Goal: Information Seeking & Learning: Learn about a topic

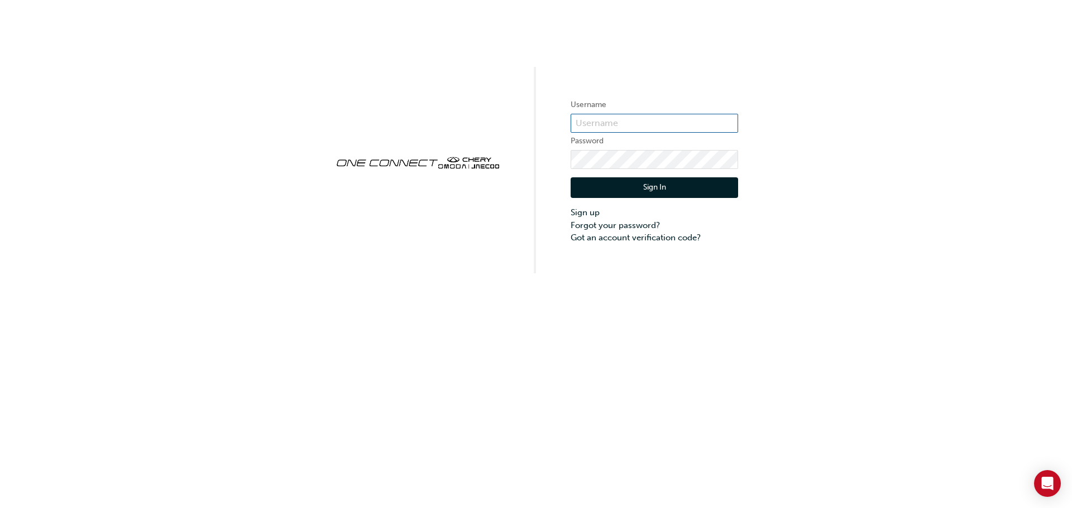
type input "OJAU026"
click at [664, 188] on button "Sign In" at bounding box center [653, 187] width 167 height 21
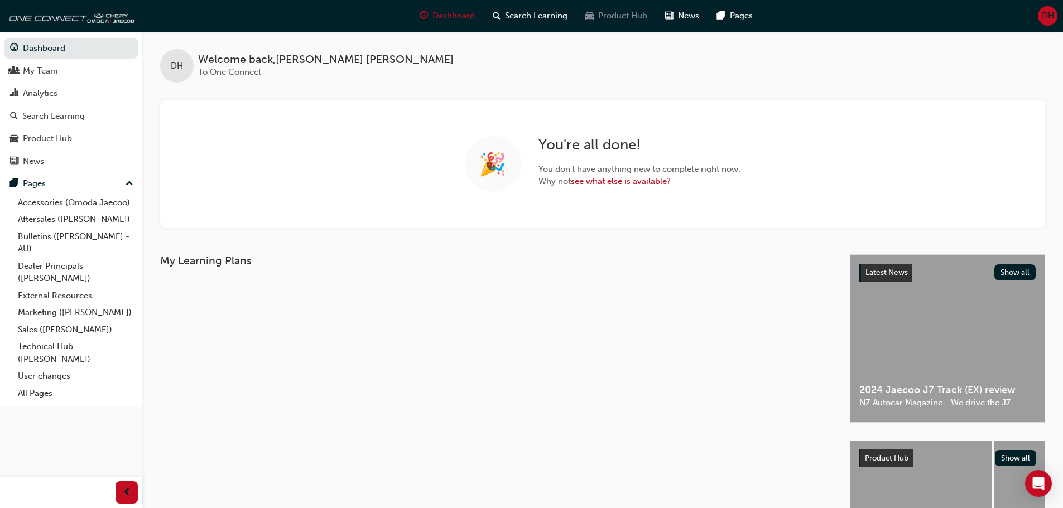
click at [616, 15] on span "Product Hub" at bounding box center [622, 15] width 49 height 13
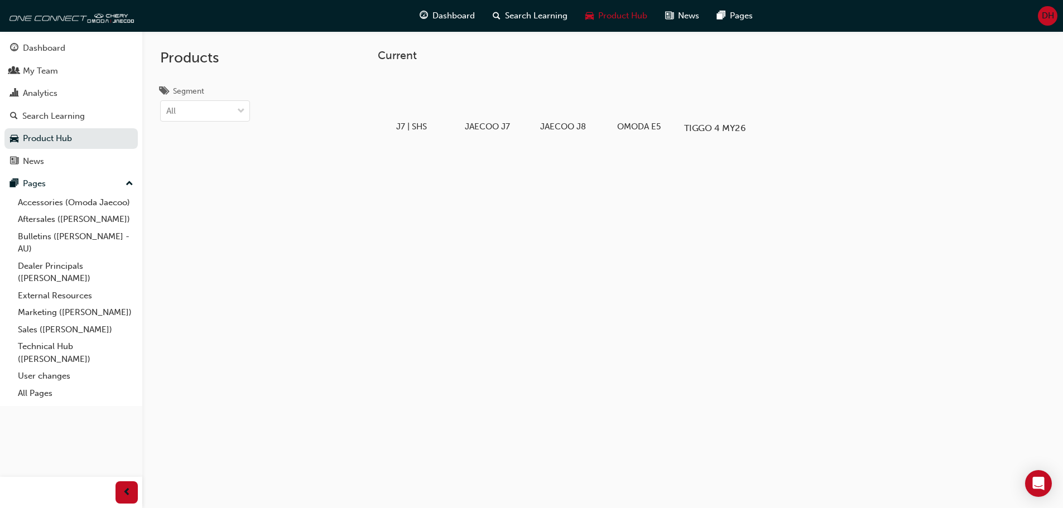
click at [718, 95] on div at bounding box center [715, 96] width 62 height 45
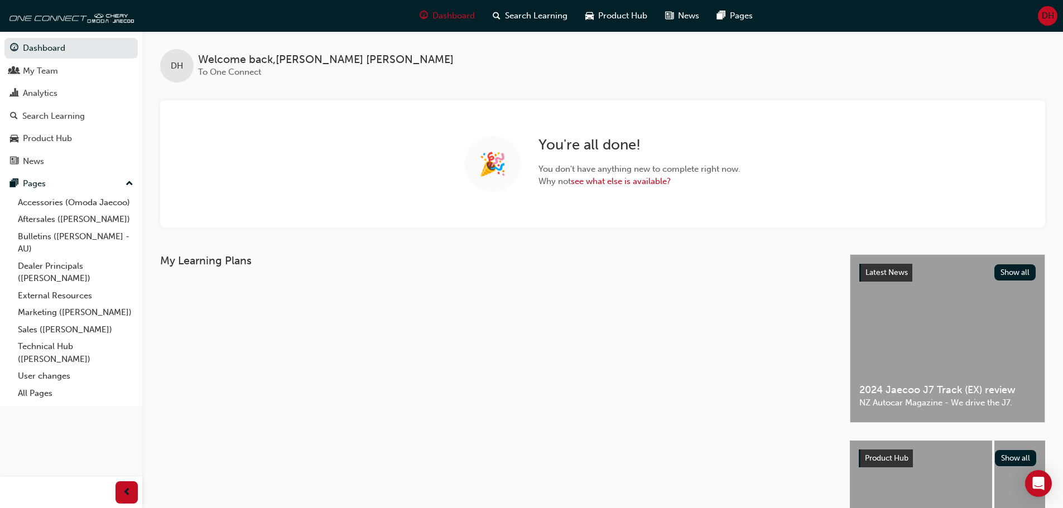
click at [538, 71] on div "DH Welcome back , David Hammond To One Connect" at bounding box center [602, 56] width 921 height 51
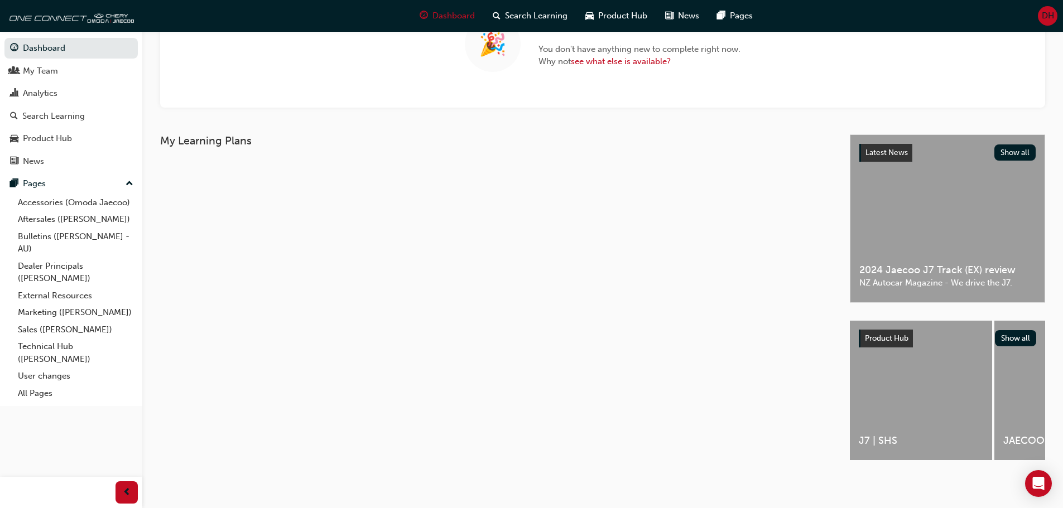
scroll to position [124, 0]
click at [710, 399] on div "My Learning Plans" at bounding box center [505, 308] width 690 height 346
click at [933, 457] on div "J7 | SHS" at bounding box center [921, 392] width 142 height 142
click at [1021, 334] on button "Show all" at bounding box center [1016, 338] width 42 height 16
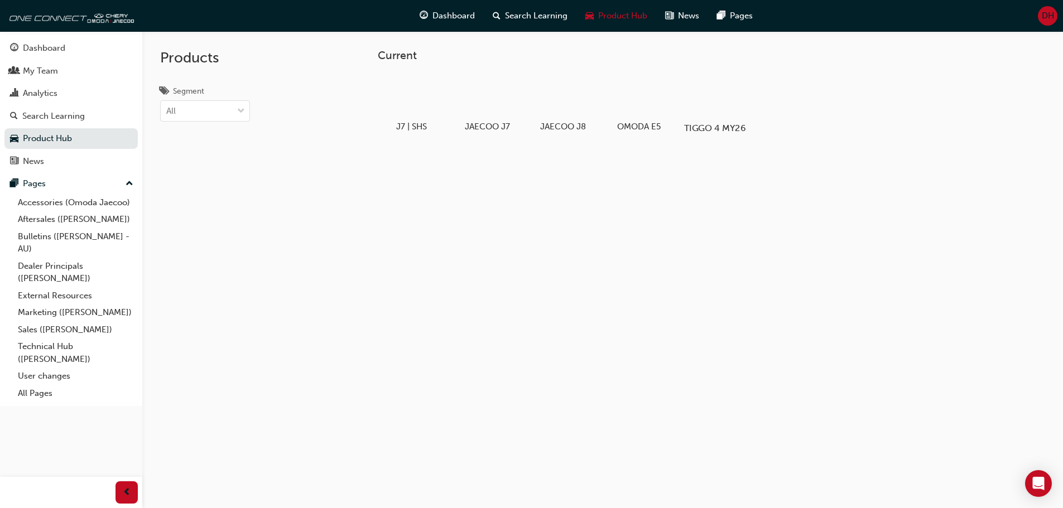
click at [715, 104] on div at bounding box center [715, 96] width 62 height 45
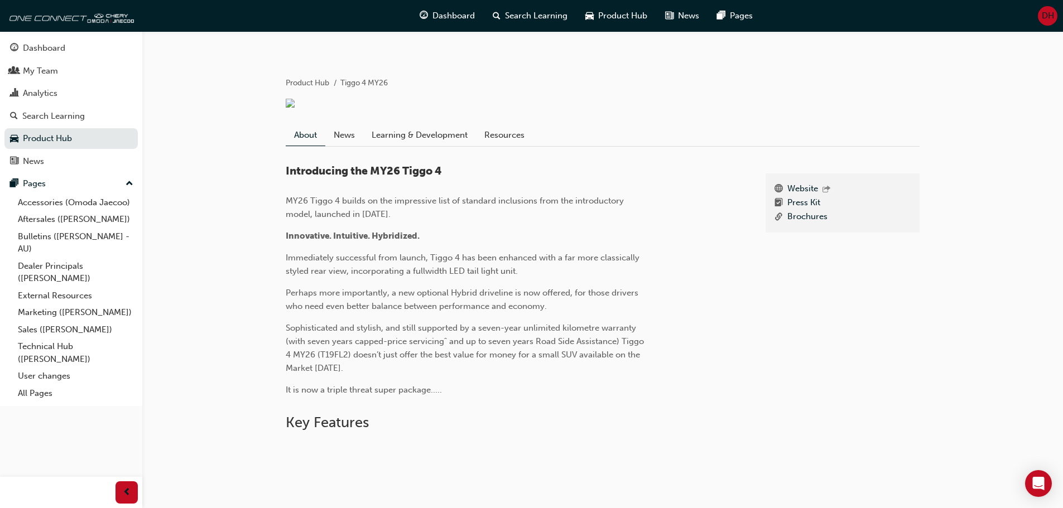
scroll to position [418, 0]
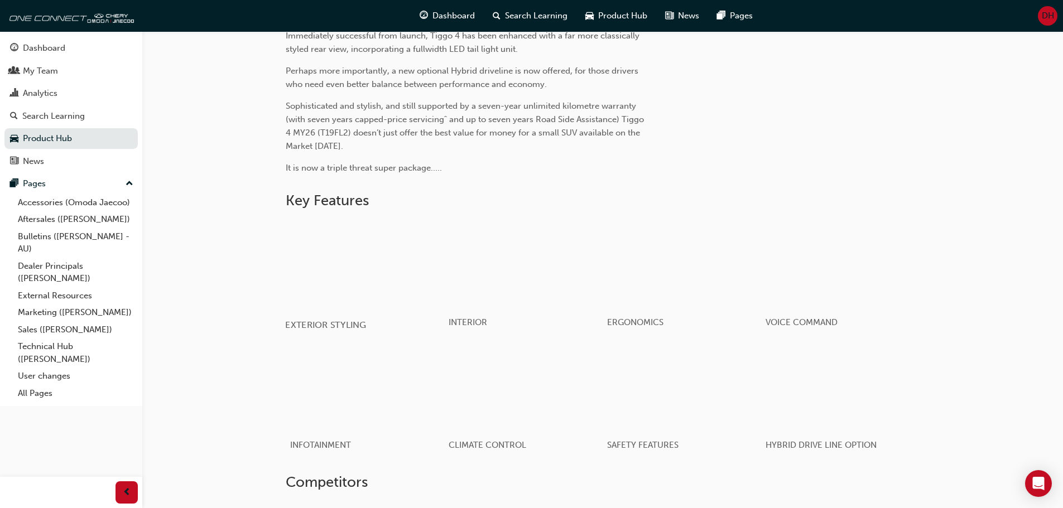
click at [363, 219] on div "button" at bounding box center [364, 263] width 159 height 89
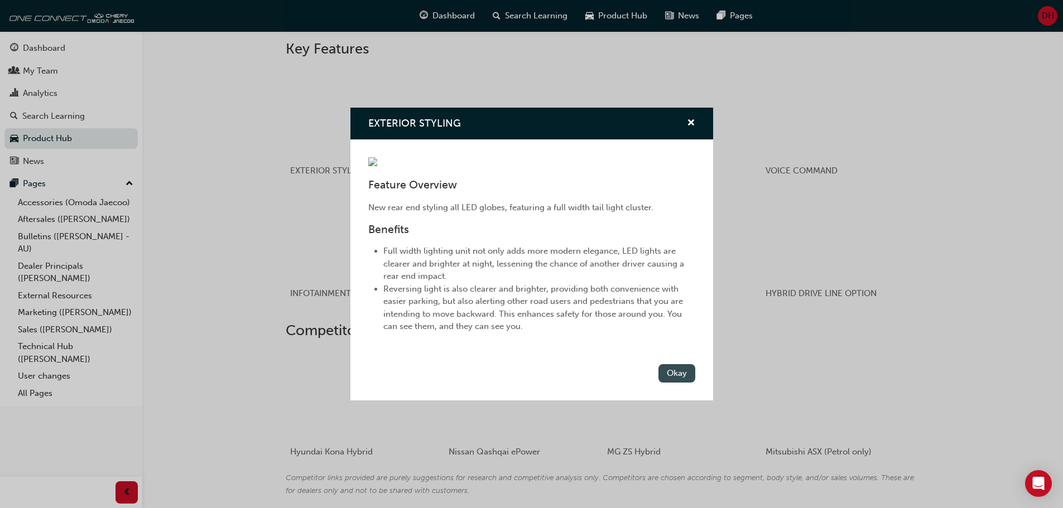
scroll to position [631, 0]
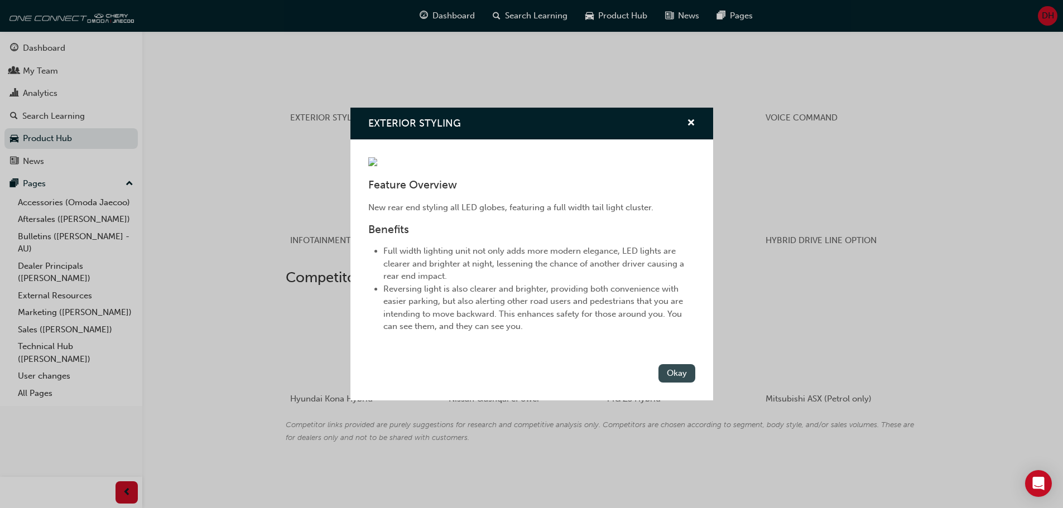
click at [680, 383] on button "Okay" at bounding box center [677, 373] width 37 height 18
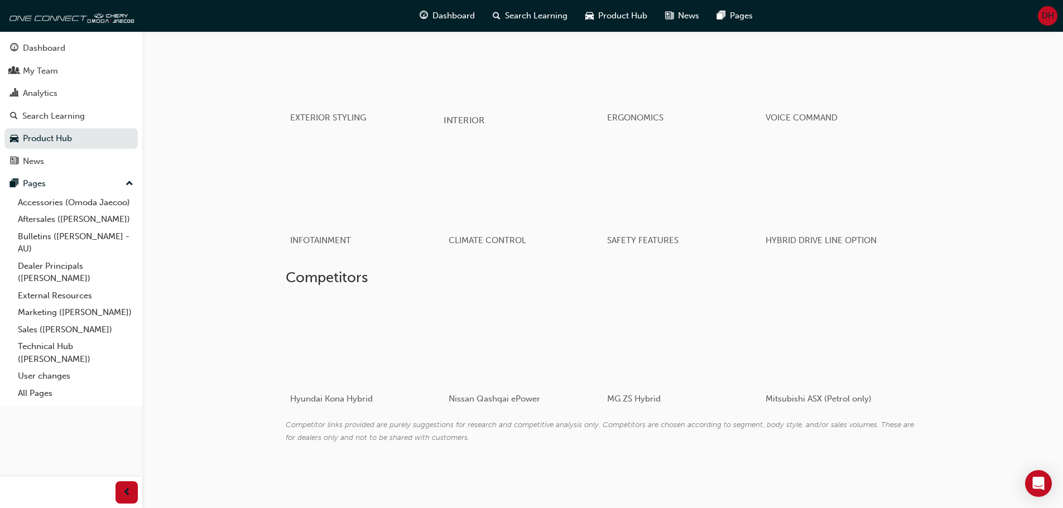
click at [513, 71] on div "button" at bounding box center [523, 59] width 159 height 89
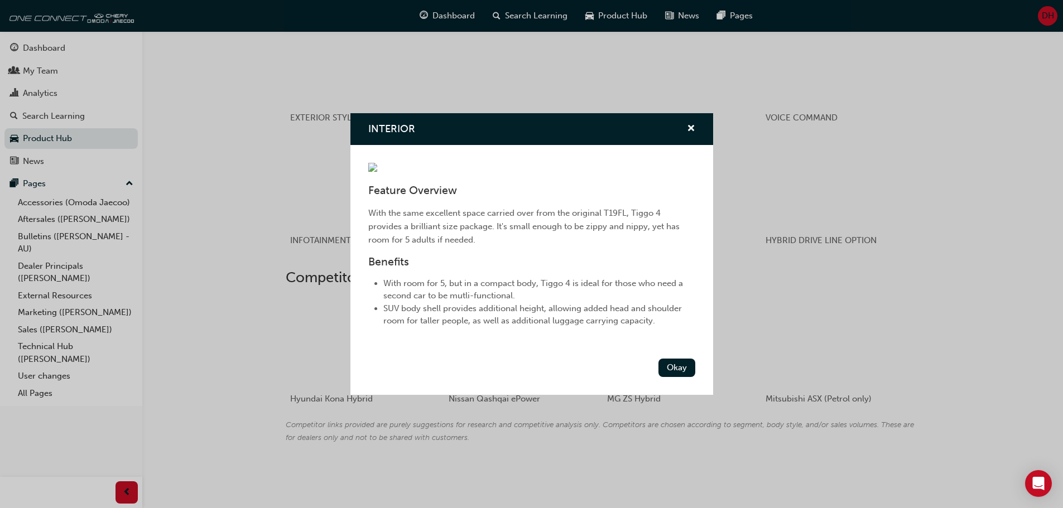
drag, startPoint x: 678, startPoint y: 464, endPoint x: 680, endPoint y: 443, distance: 21.3
click at [678, 377] on button "Okay" at bounding box center [677, 368] width 37 height 18
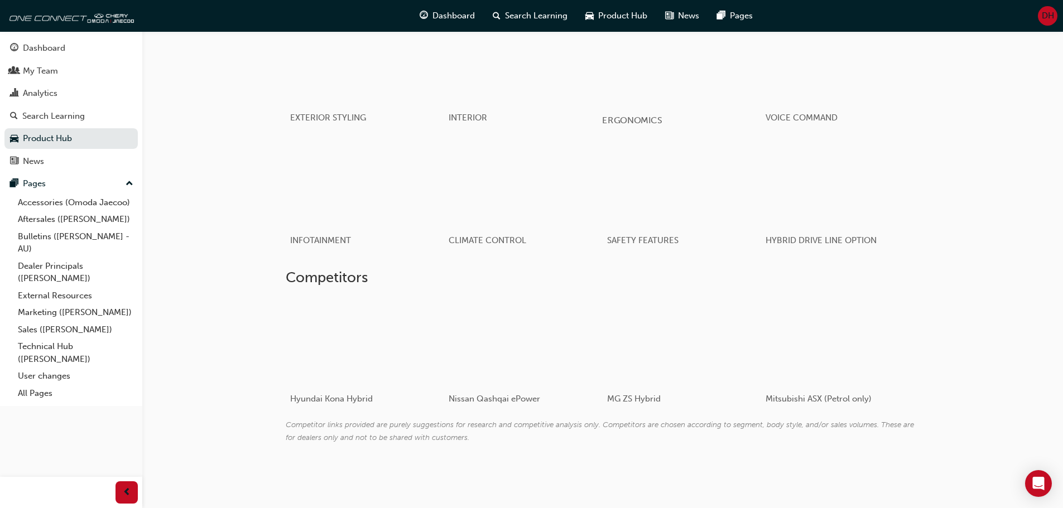
click at [679, 61] on div "button" at bounding box center [681, 59] width 159 height 89
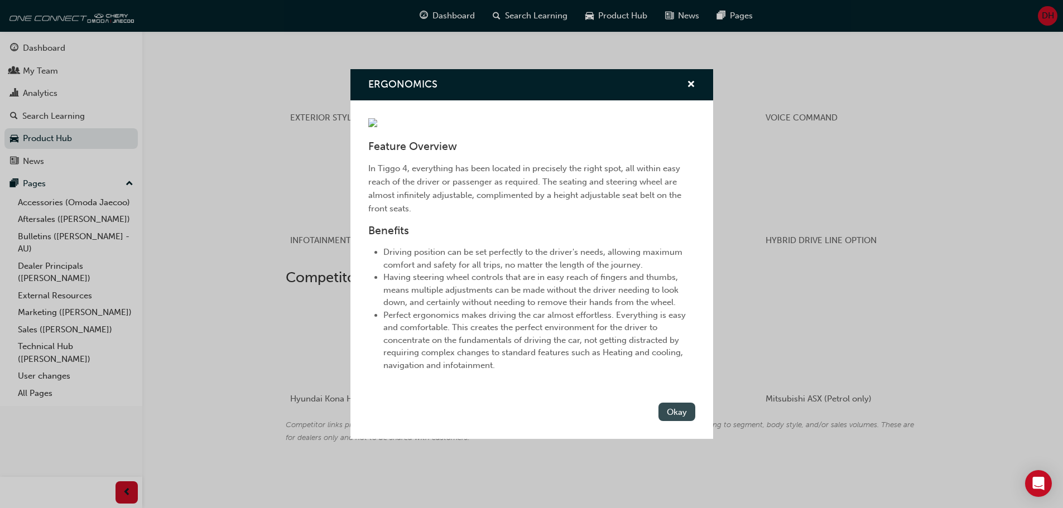
click at [671, 421] on button "Okay" at bounding box center [677, 412] width 37 height 18
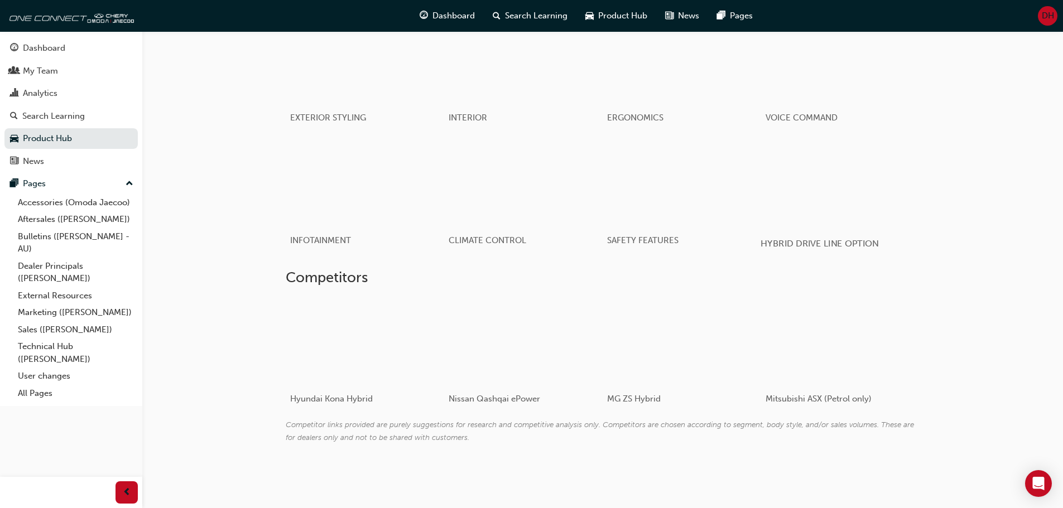
click at [842, 173] on div "button" at bounding box center [840, 182] width 159 height 89
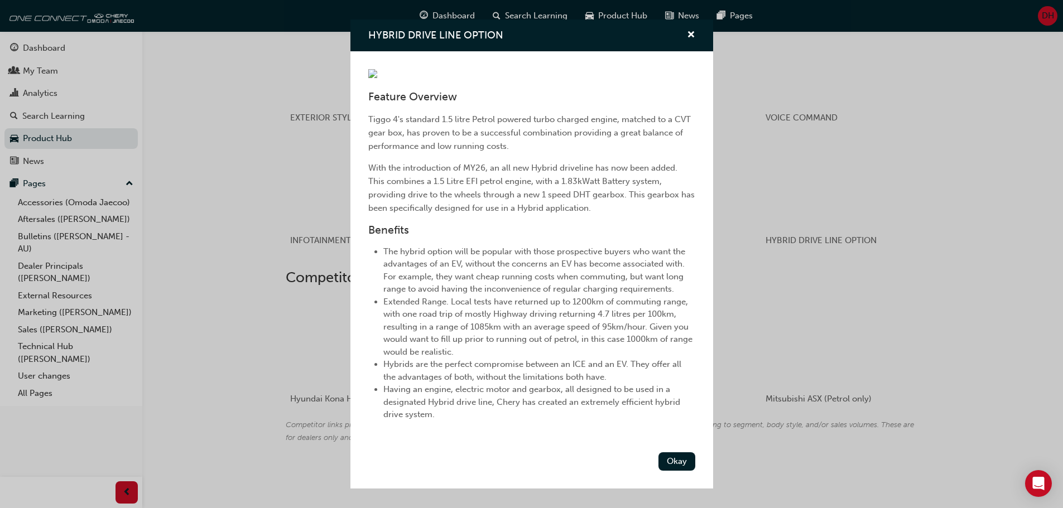
scroll to position [131, 0]
click at [676, 471] on button "Okay" at bounding box center [677, 462] width 37 height 18
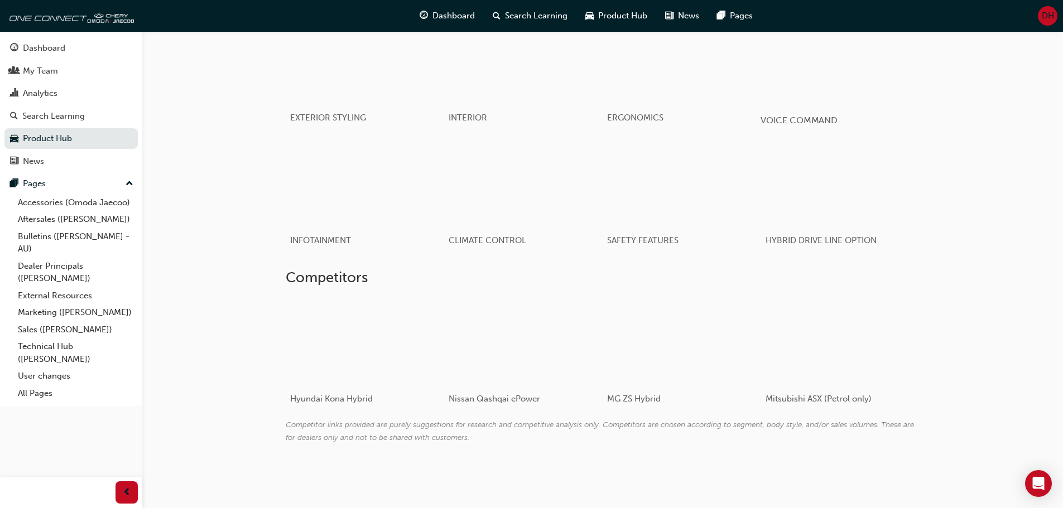
click at [825, 66] on div "button" at bounding box center [840, 59] width 159 height 89
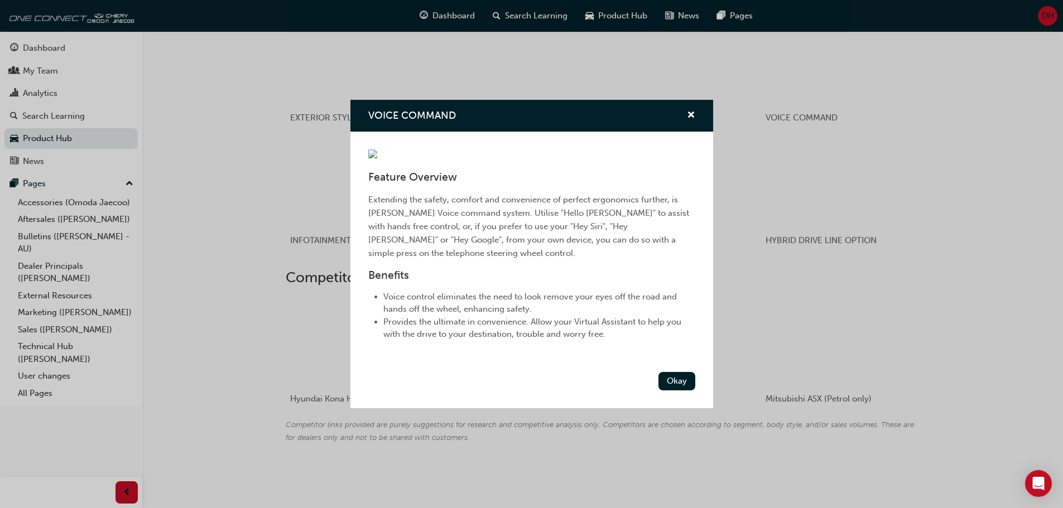
drag, startPoint x: 669, startPoint y: 424, endPoint x: 626, endPoint y: 365, distance: 73.0
click at [670, 391] on button "Okay" at bounding box center [677, 381] width 37 height 18
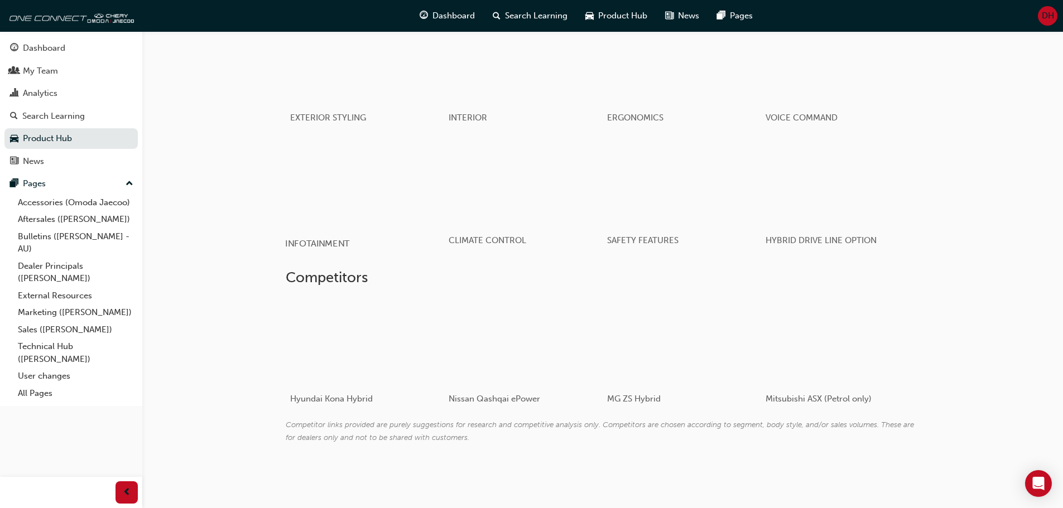
click at [356, 187] on div "button" at bounding box center [364, 182] width 159 height 89
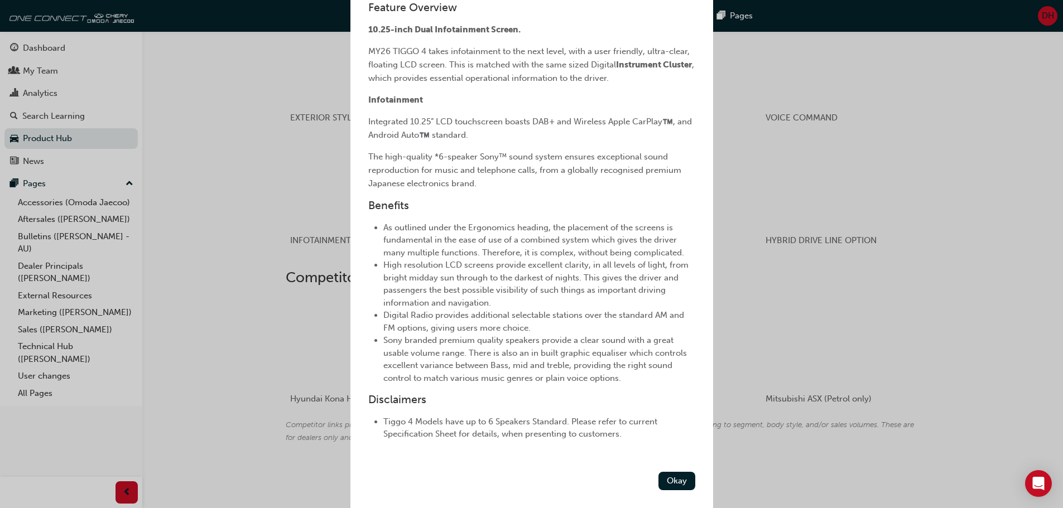
scroll to position [218, 0]
click at [666, 475] on button "Okay" at bounding box center [677, 481] width 37 height 18
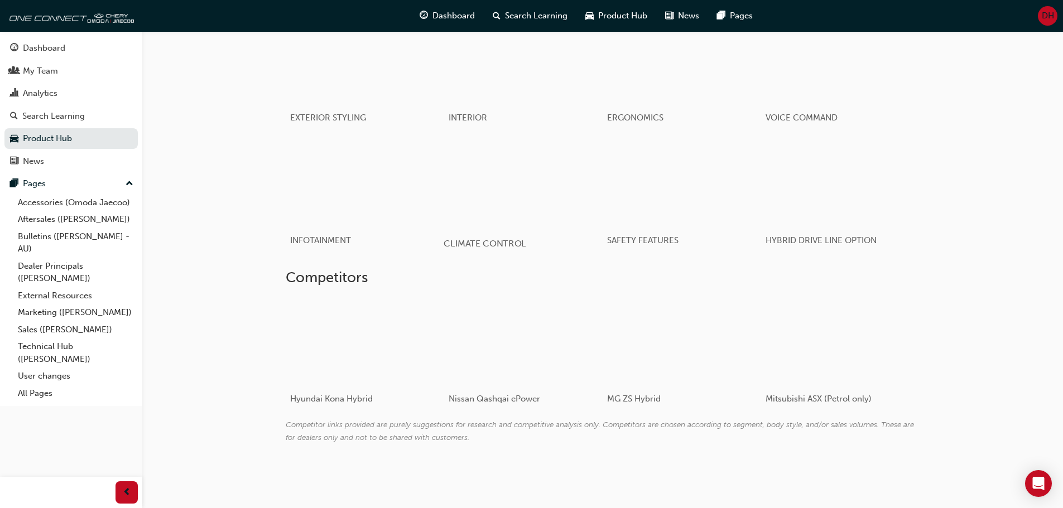
click at [527, 189] on div "button" at bounding box center [523, 182] width 159 height 89
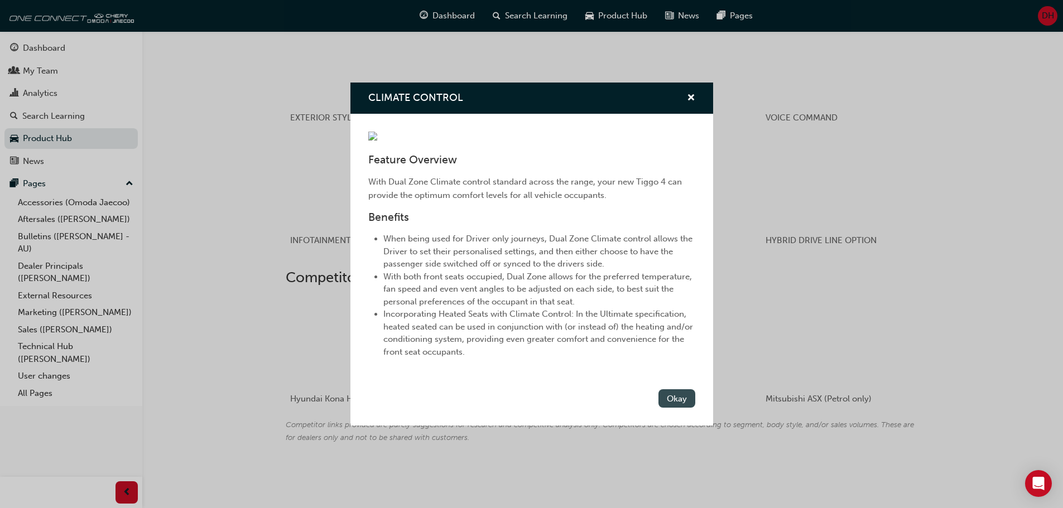
click at [668, 408] on button "Okay" at bounding box center [677, 399] width 37 height 18
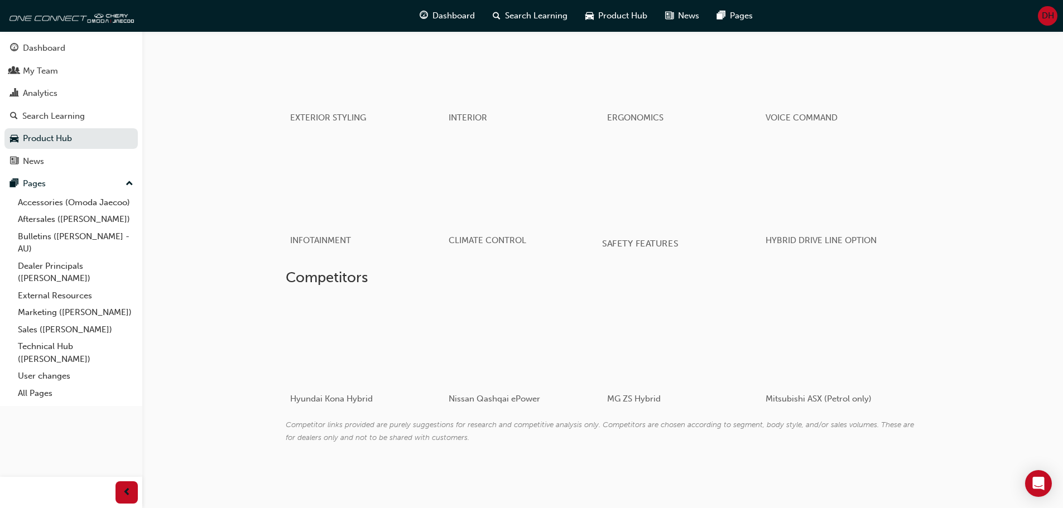
click at [674, 184] on div "button" at bounding box center [681, 182] width 159 height 89
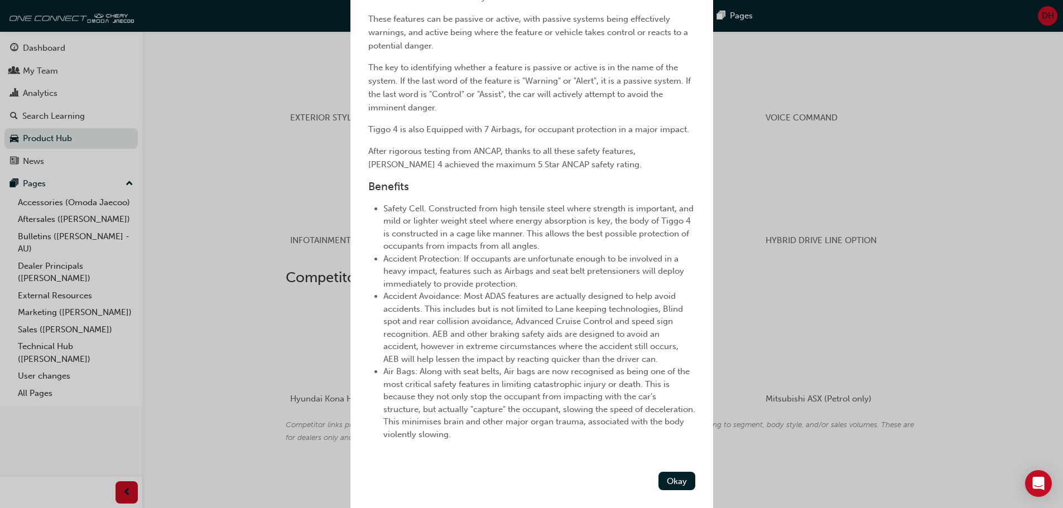
scroll to position [364, 0]
click at [669, 477] on button "Okay" at bounding box center [677, 481] width 37 height 18
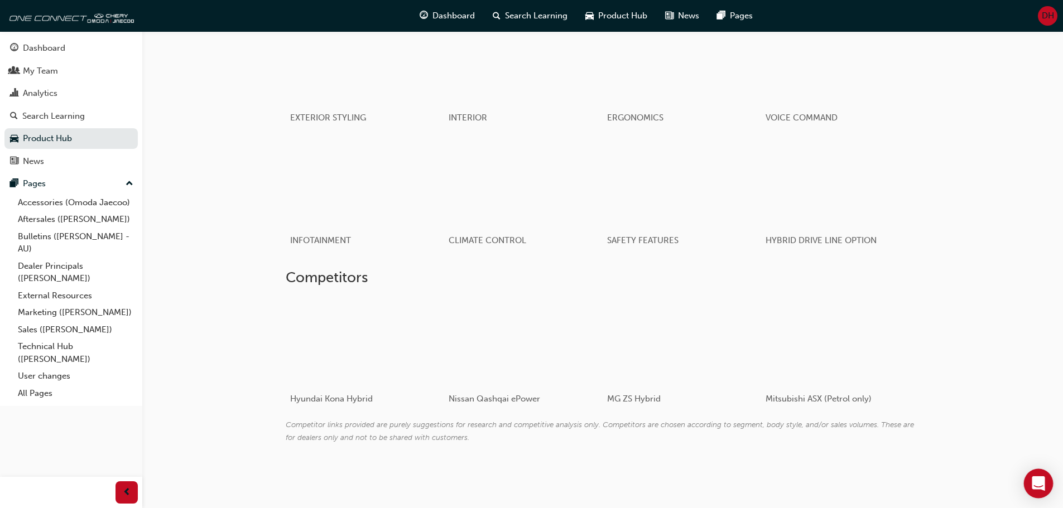
click at [1039, 486] on icon "Open Intercom Messenger" at bounding box center [1038, 484] width 13 height 15
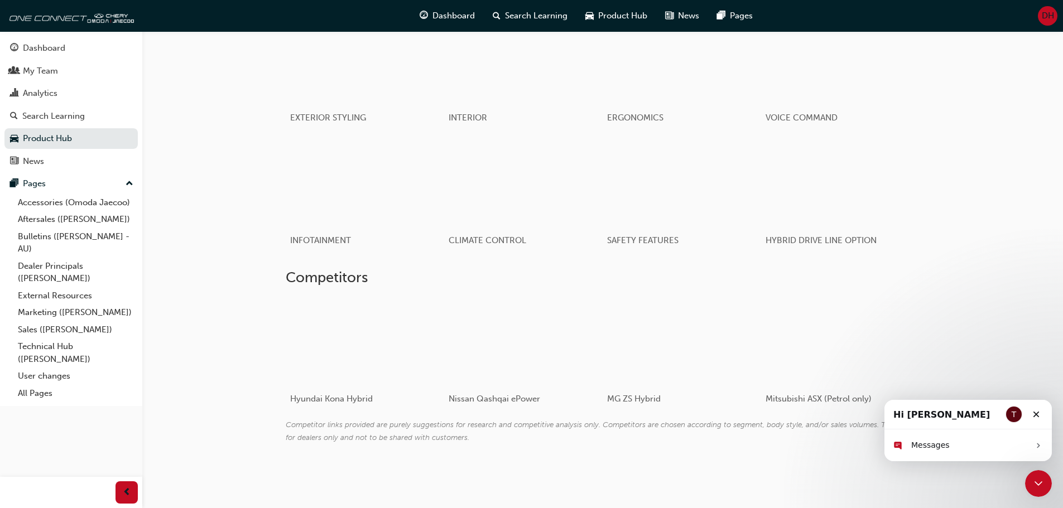
scroll to position [0, 0]
click at [1038, 412] on icon "Close" at bounding box center [1036, 414] width 9 height 9
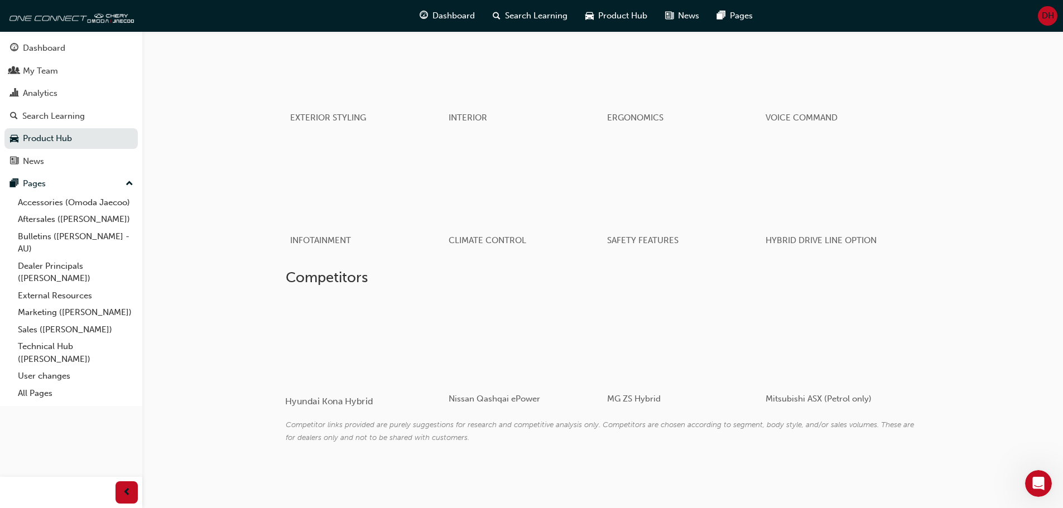
click at [332, 344] on div at bounding box center [351, 341] width 133 height 89
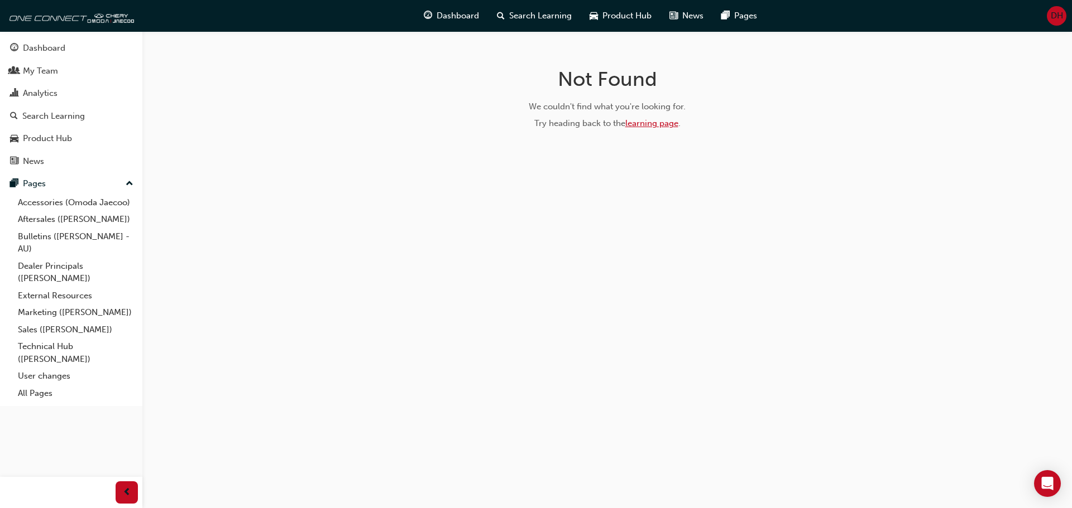
click at [655, 122] on link "learning page" at bounding box center [651, 123] width 53 height 10
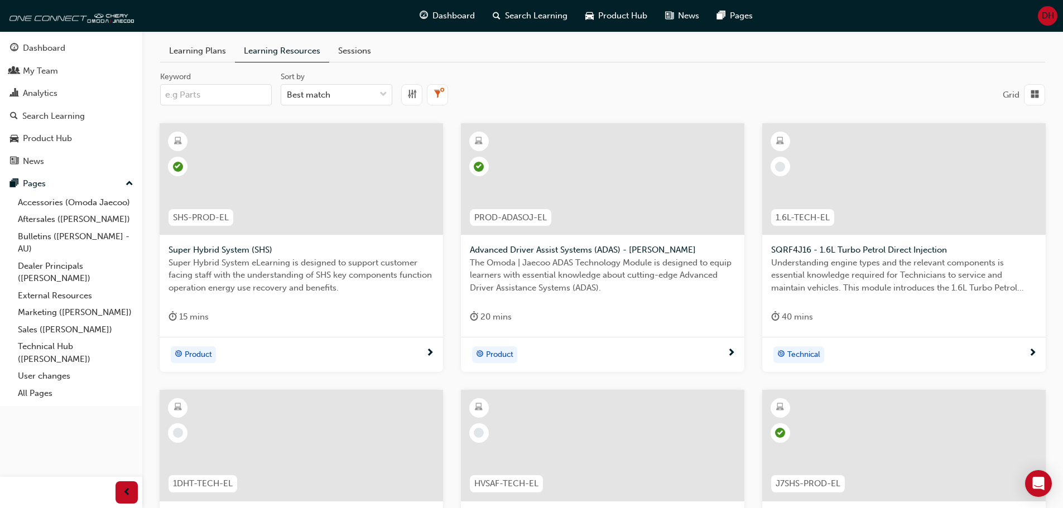
click at [195, 94] on input "Keyword" at bounding box center [216, 94] width 112 height 21
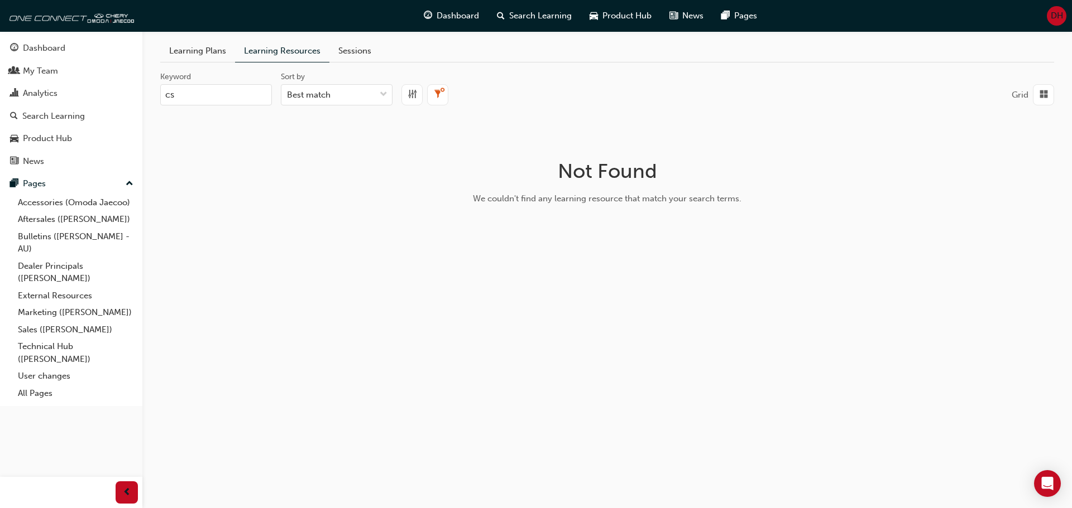
type input "c"
type input "tiggo"
drag, startPoint x: 195, startPoint y: 94, endPoint x: 123, endPoint y: 102, distance: 71.8
click at [148, 102] on div "Learning Plans Learning Resources Sessions Keyword tiggo Sort by Best match Gri…" at bounding box center [606, 162] width 929 height 245
